Goal: Use online tool/utility: Use online tool/utility

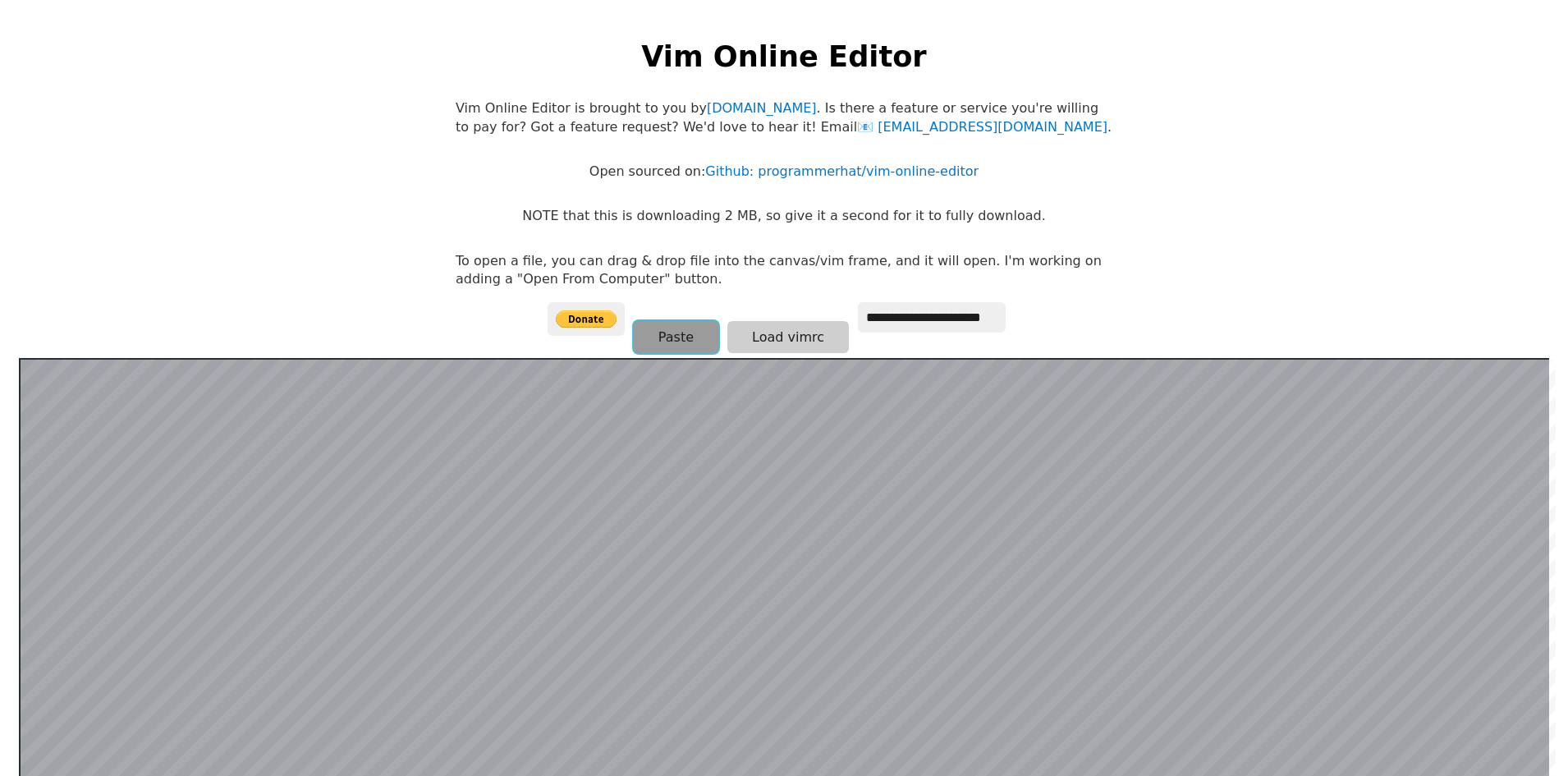
click at [689, 338] on button "Paste" at bounding box center [676, 337] width 84 height 32
click at [870, 173] on link "Github: programmerhat/vim-online-editor" at bounding box center [842, 171] width 273 height 16
click at [652, 332] on button "Paste" at bounding box center [676, 337] width 84 height 32
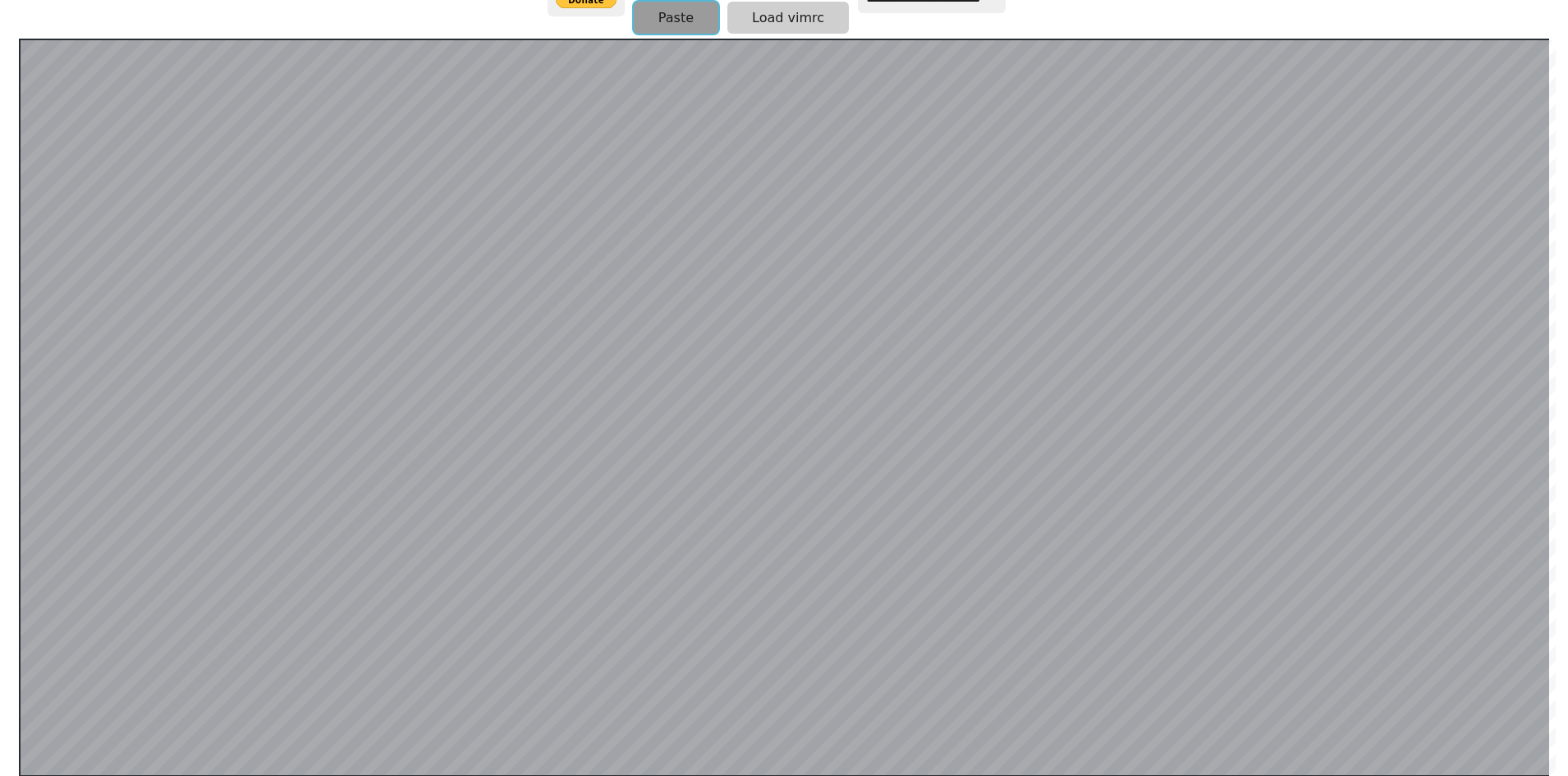
click at [683, 19] on button "Paste" at bounding box center [676, 18] width 84 height 32
click at [686, 16] on button "Paste" at bounding box center [676, 17] width 84 height 32
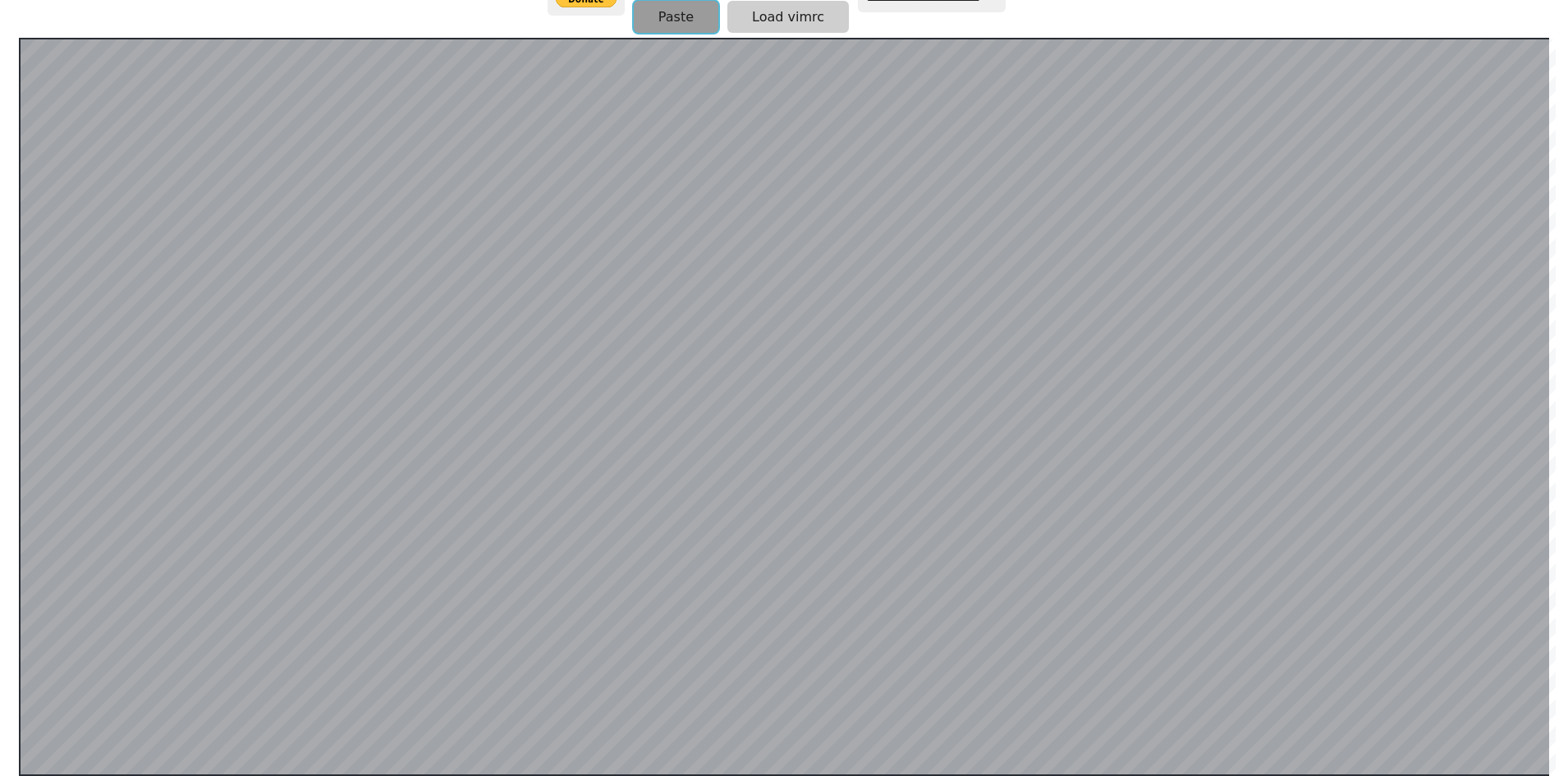
click at [686, 16] on button "Paste" at bounding box center [676, 17] width 84 height 32
click at [814, 10] on button "Load vimrc" at bounding box center [788, 18] width 121 height 32
